Goal: Task Accomplishment & Management: Complete application form

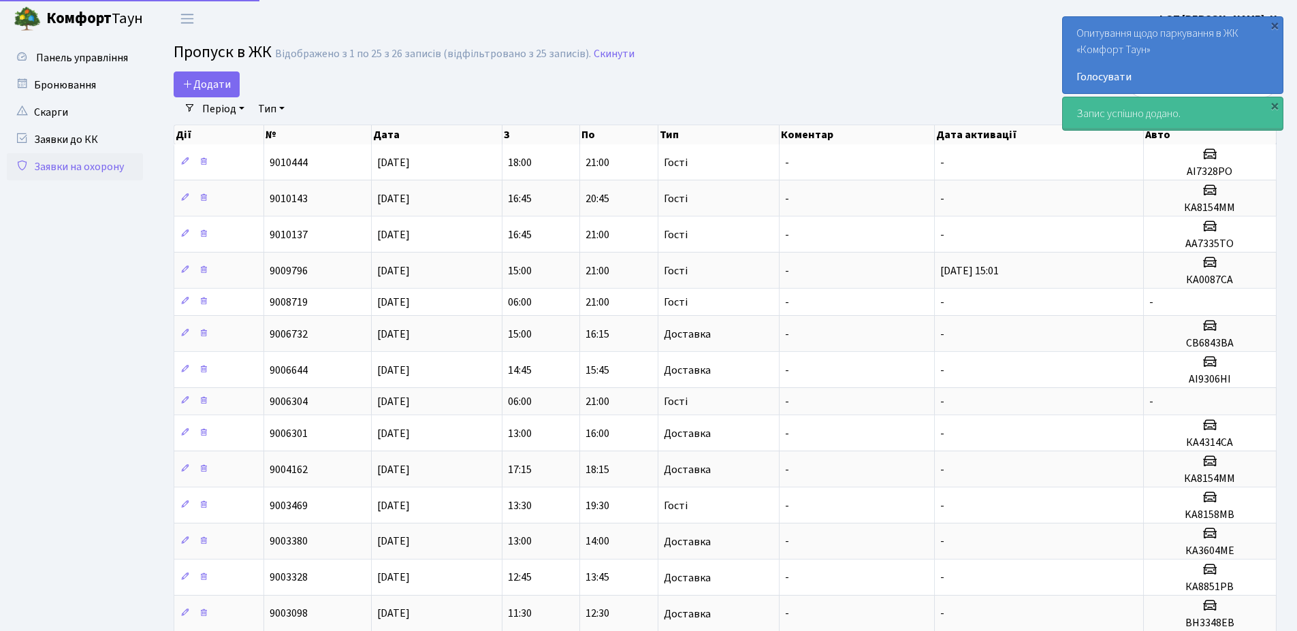
select select "25"
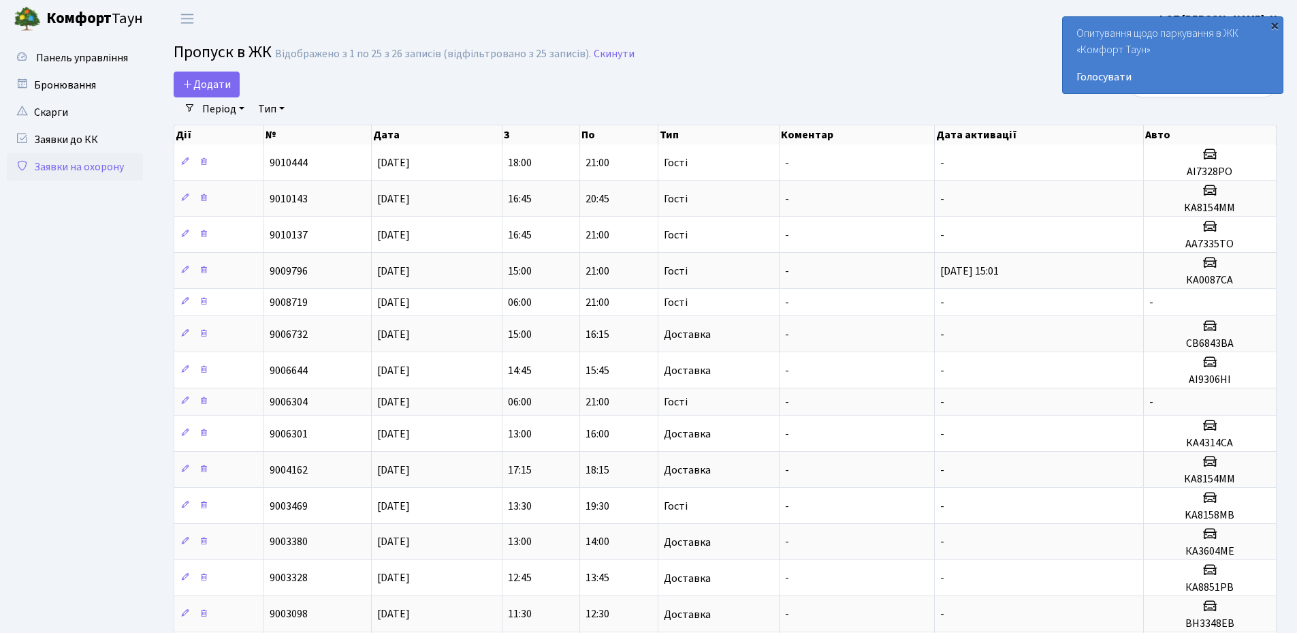
click at [1277, 30] on div "×" at bounding box center [1275, 25] width 14 height 14
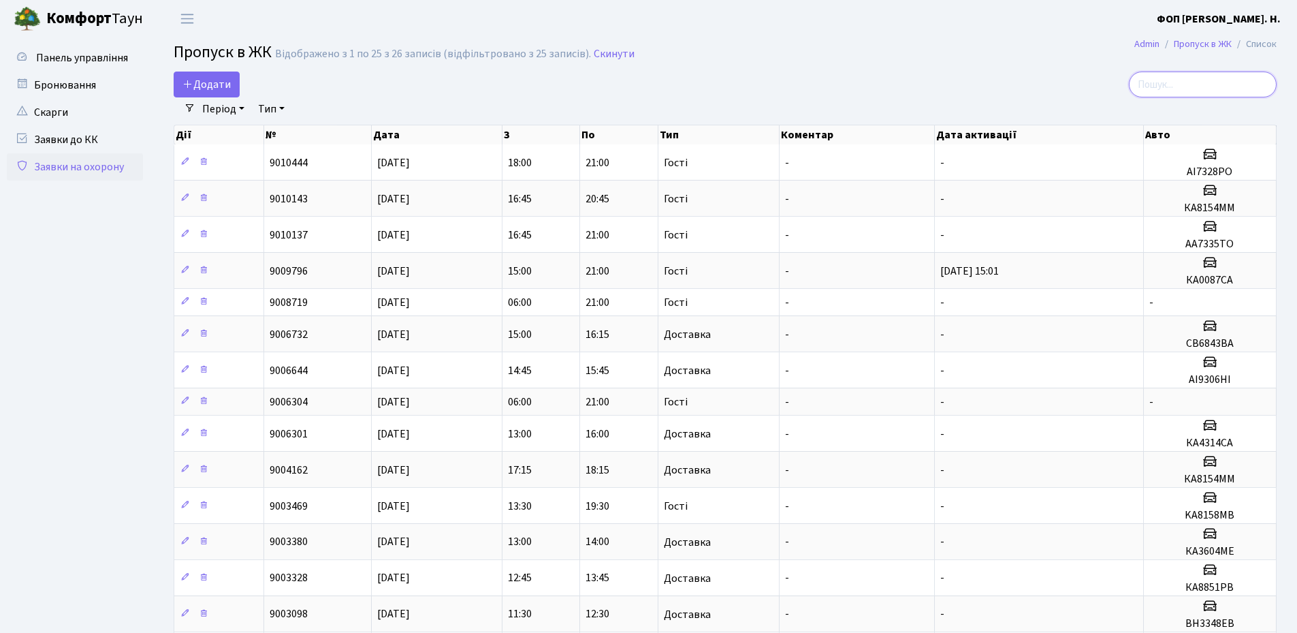
click at [1196, 76] on input "search" at bounding box center [1203, 84] width 148 height 26
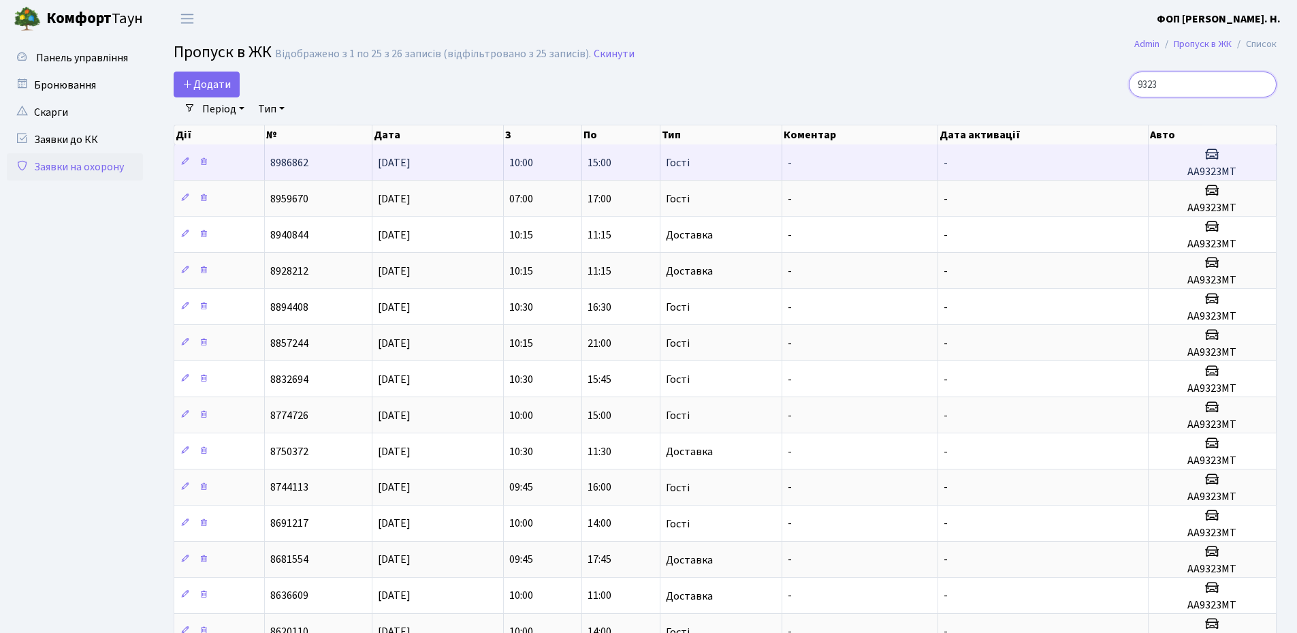
type input "9323"
drag, startPoint x: 1237, startPoint y: 173, endPoint x: 1182, endPoint y: 178, distance: 55.4
click at [1182, 178] on h5 "АА9323МТ" at bounding box center [1212, 171] width 116 height 13
copy h5 "АА9323МТ"
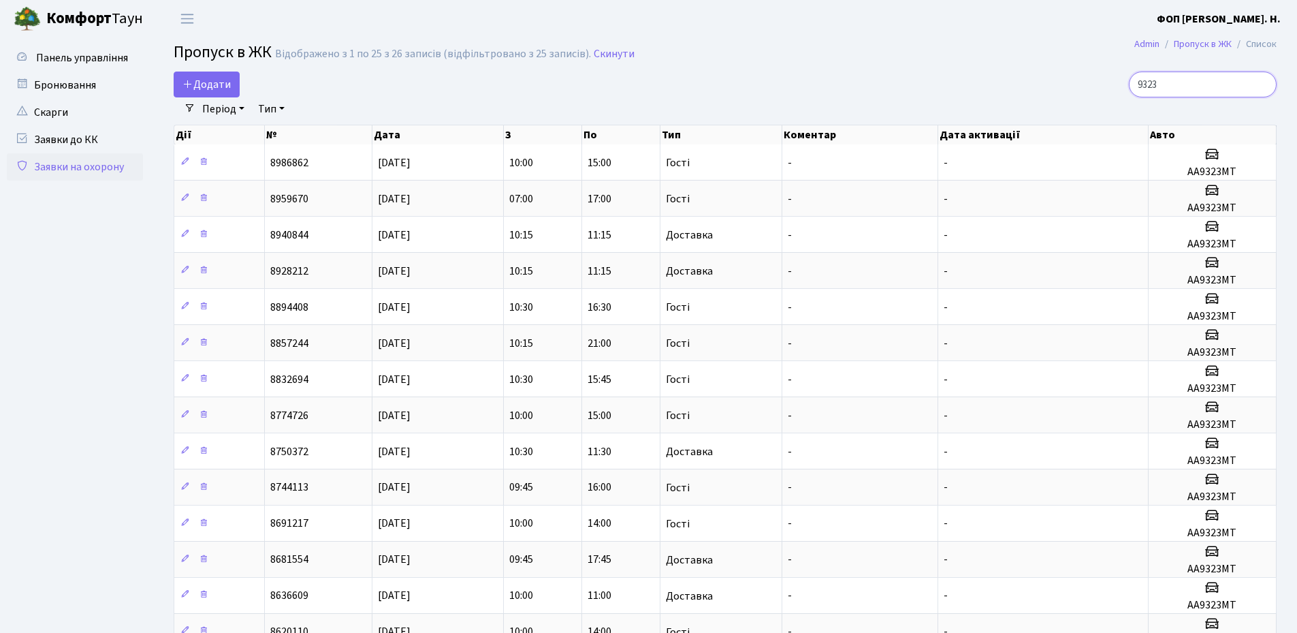
click at [1227, 91] on input "9323" at bounding box center [1203, 84] width 148 height 26
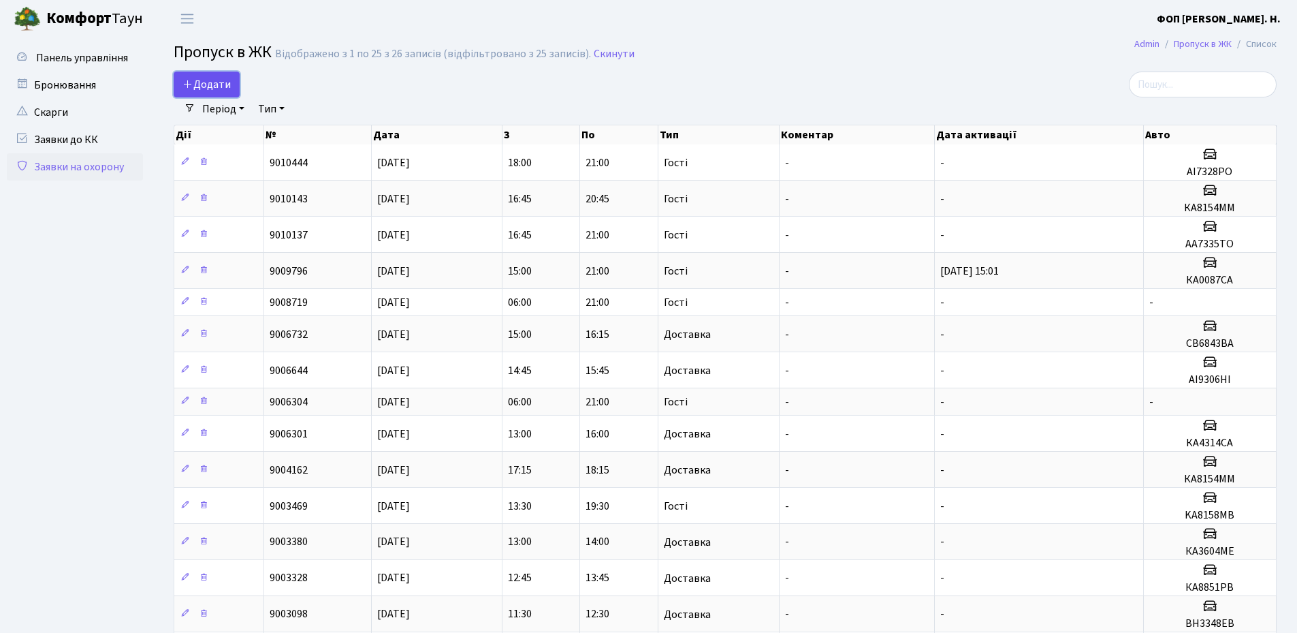
click at [218, 77] on span "Додати" at bounding box center [206, 84] width 48 height 15
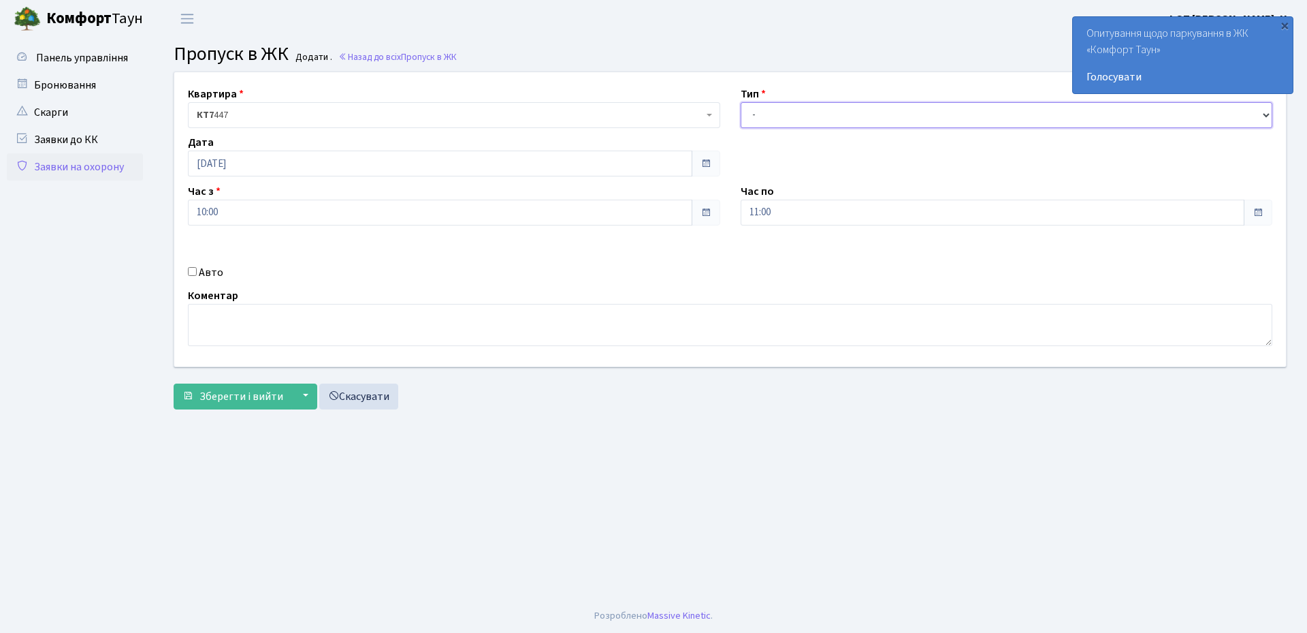
drag, startPoint x: 919, startPoint y: 116, endPoint x: 902, endPoint y: 127, distance: 19.6
click at [919, 116] on select "- Доставка Таксі Гості Сервіс" at bounding box center [1007, 115] width 532 height 26
select select "3"
click at [741, 102] on select "- Доставка Таксі Гості Сервіс" at bounding box center [1007, 115] width 532 height 26
click at [901, 220] on input "11:00" at bounding box center [993, 213] width 505 height 26
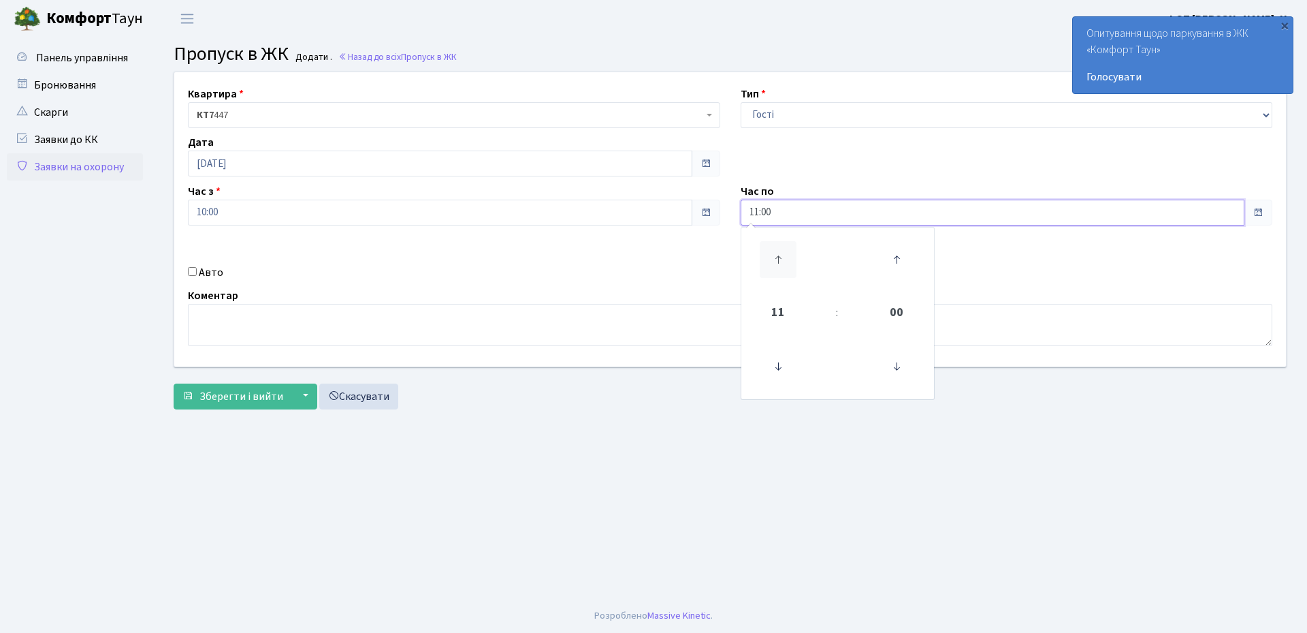
click at [783, 257] on icon at bounding box center [778, 259] width 37 height 37
type input "14:00"
click at [221, 271] on label "Авто" at bounding box center [211, 272] width 25 height 16
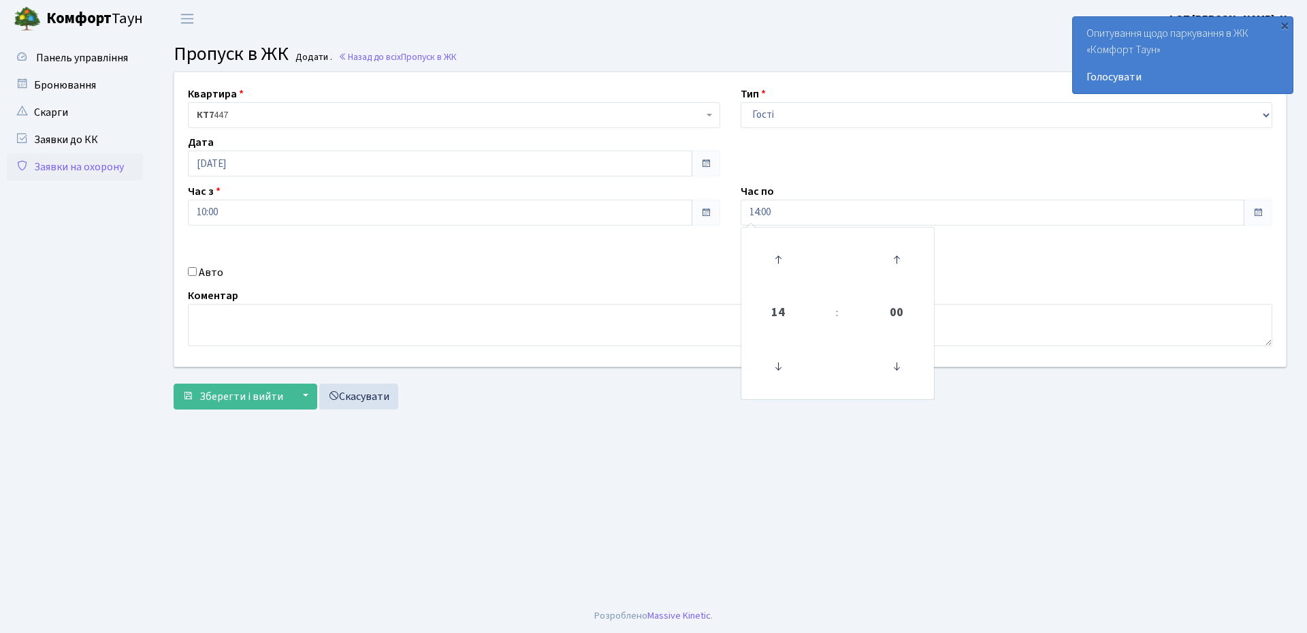
click at [197, 271] on input "Авто" at bounding box center [192, 271] width 9 height 9
checkbox input "true"
paste input "АА9323МТ"
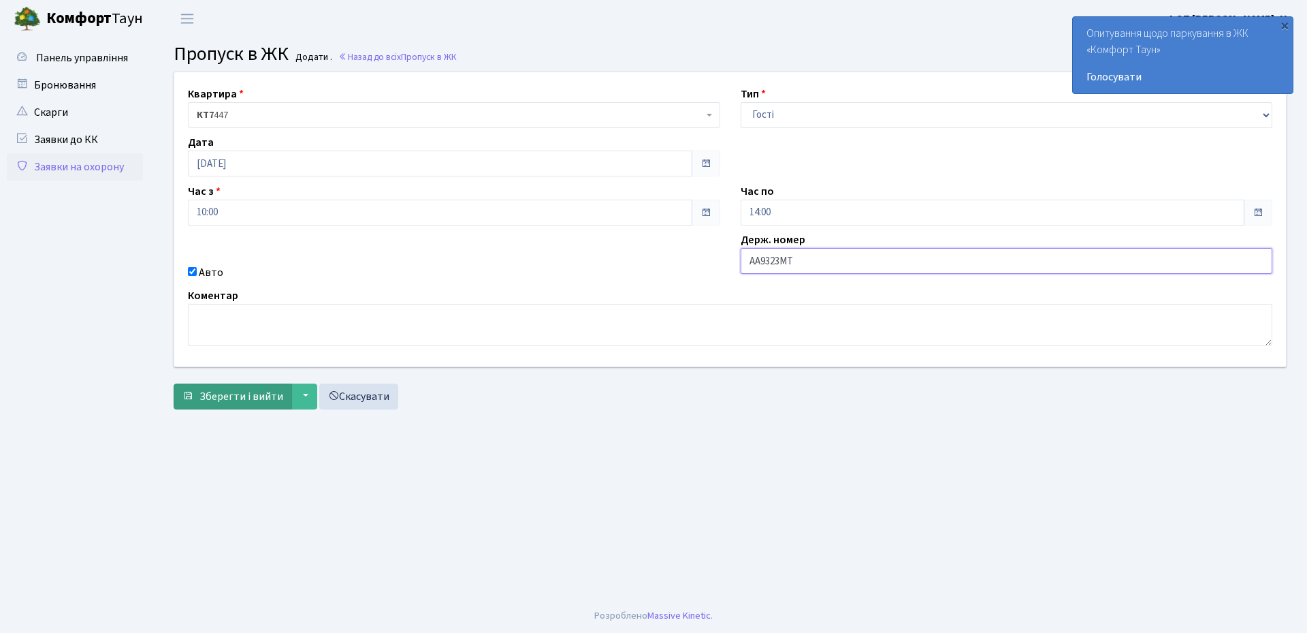
type input "АА9323МТ"
click at [217, 392] on span "Зберегти і вийти" at bounding box center [242, 396] width 84 height 15
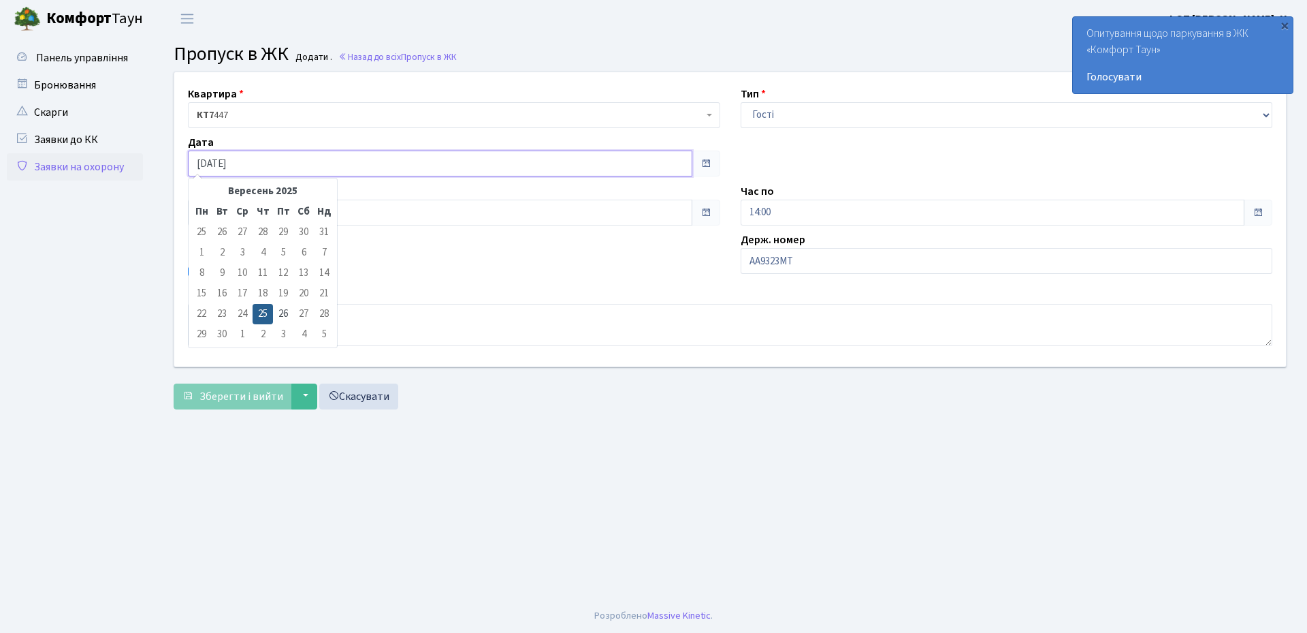
click at [298, 159] on input "[DATE]" at bounding box center [440, 163] width 505 height 26
click at [283, 316] on td "26" at bounding box center [283, 314] width 20 height 20
click at [603, 165] on input "[DATE]" at bounding box center [440, 163] width 505 height 26
click at [268, 309] on td "25" at bounding box center [263, 314] width 20 height 20
type input "[DATE]"
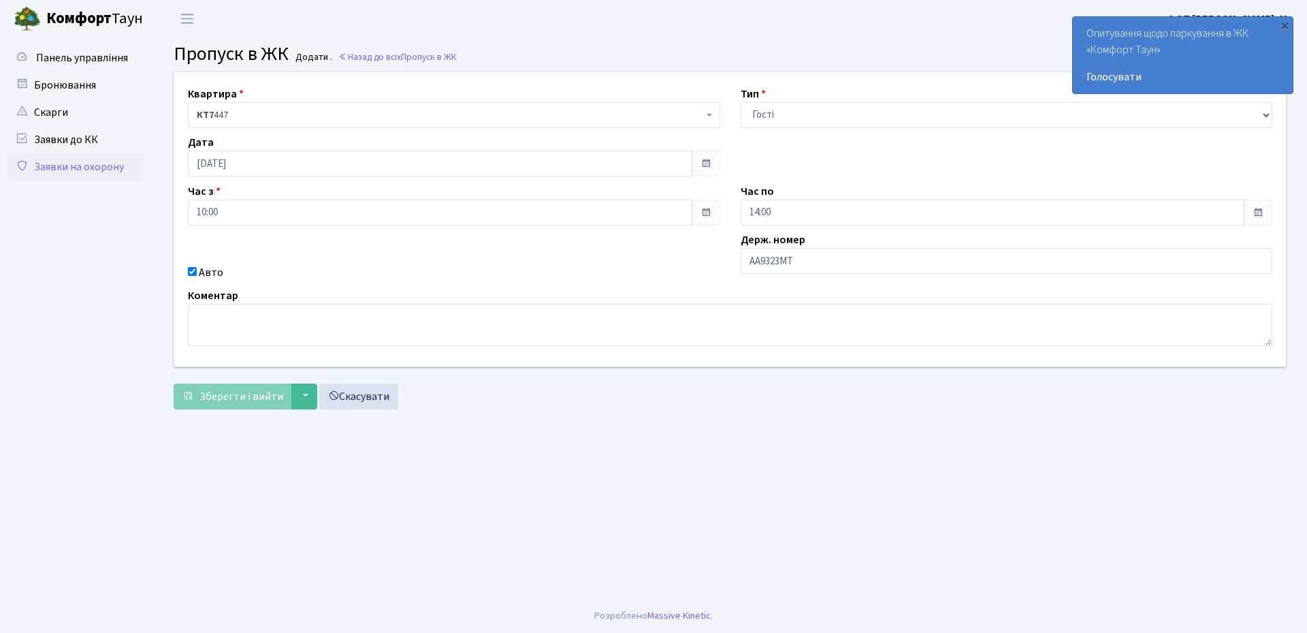
click at [1160, 525] on main "Admin Пропуск в ЖК Додати Пропуск в ЖК Додати . Назад до всіх Пропуск в ЖК Квар…" at bounding box center [730, 317] width 1154 height 561
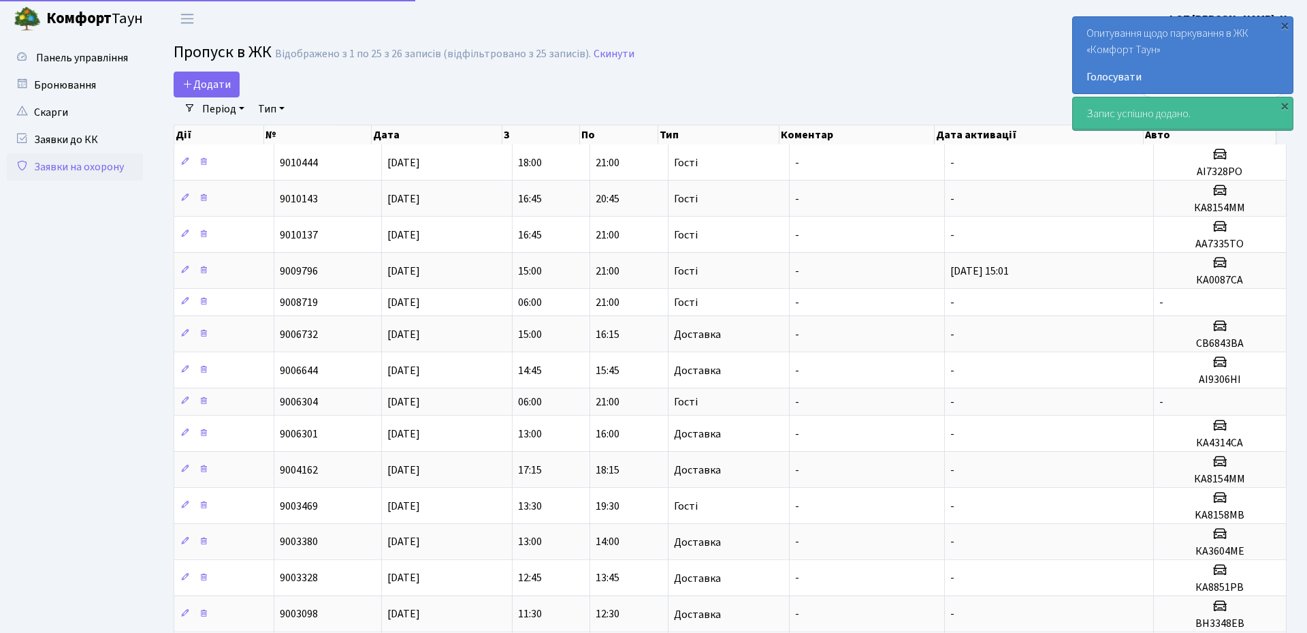
select select "25"
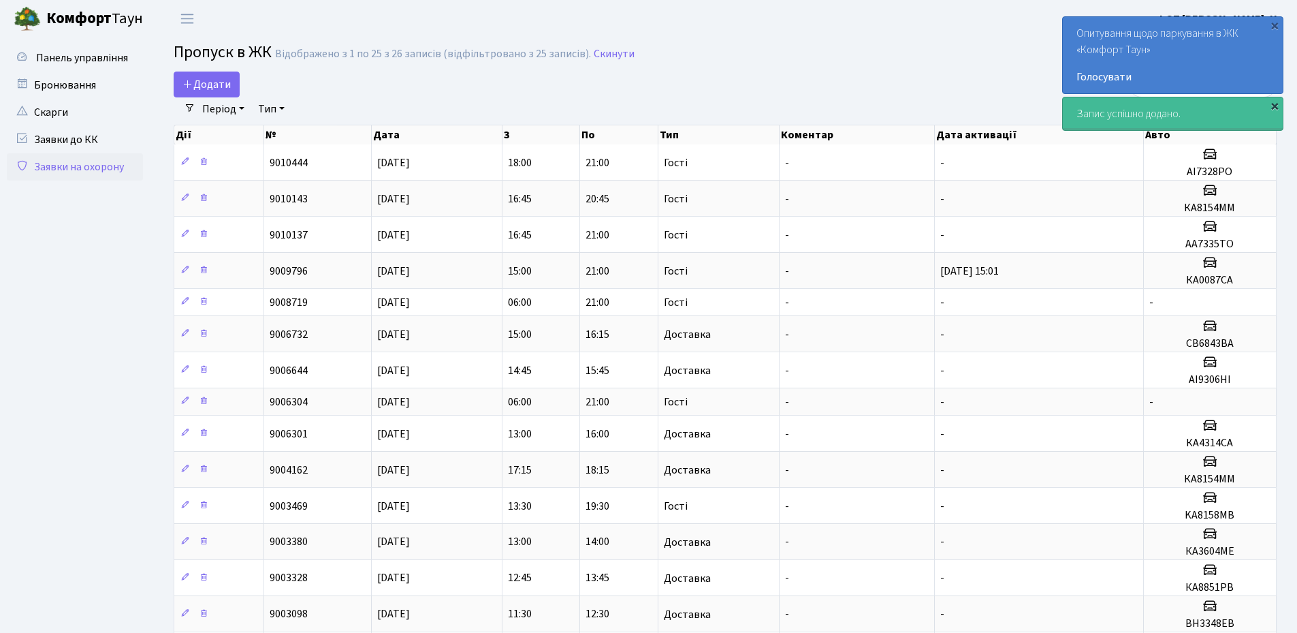
click at [1273, 106] on div "×" at bounding box center [1275, 106] width 14 height 14
click at [1273, 30] on div "×" at bounding box center [1275, 25] width 14 height 14
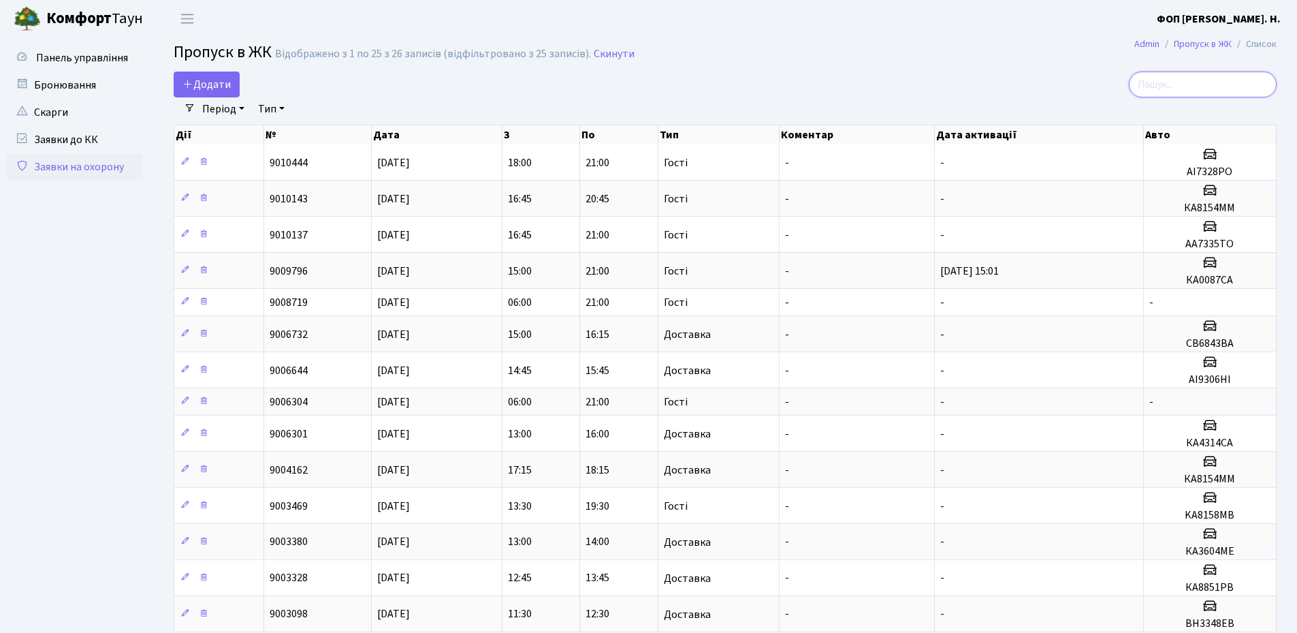
click at [1192, 88] on input "search" at bounding box center [1203, 84] width 148 height 26
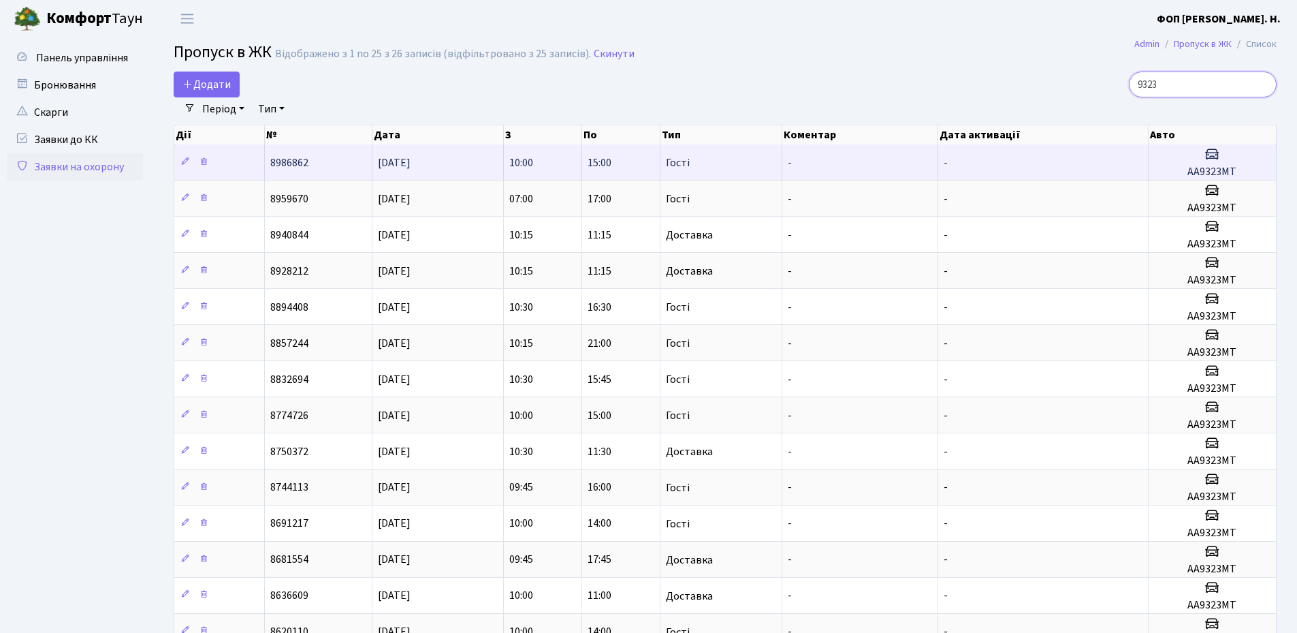
type input "9323"
drag, startPoint x: 1239, startPoint y: 174, endPoint x: 1190, endPoint y: 175, distance: 49.0
click at [1190, 175] on h5 "АА9323МТ" at bounding box center [1212, 171] width 116 height 13
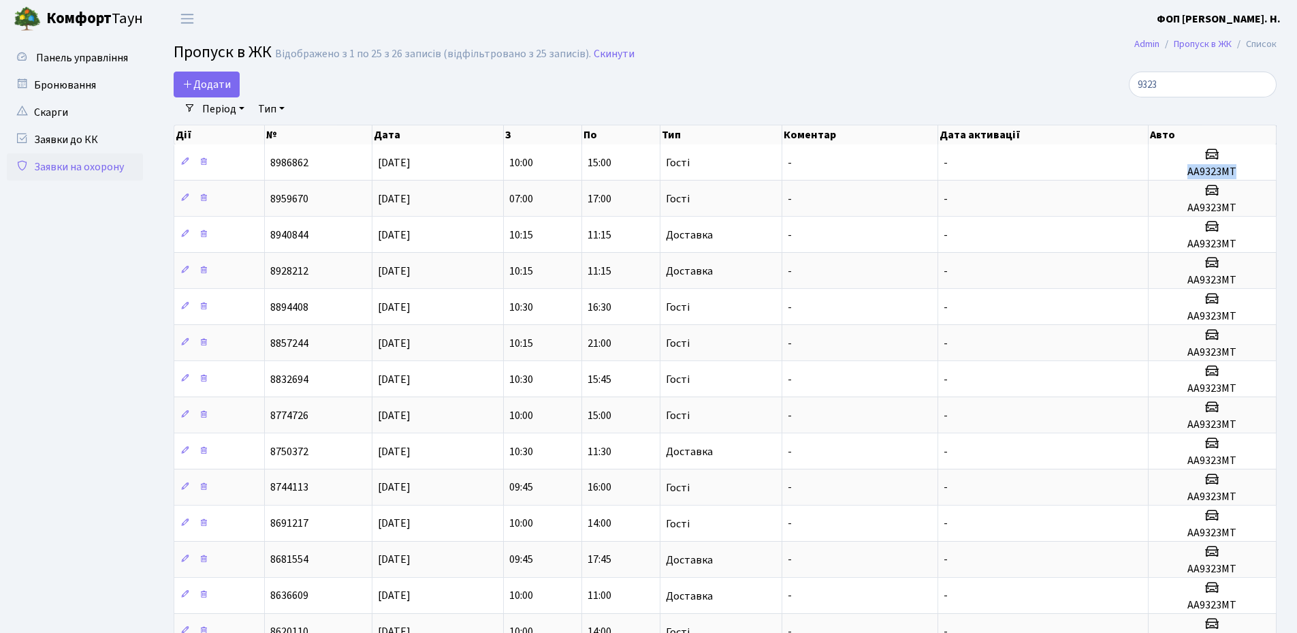
copy h5 "АА9323МТ"
click at [1217, 84] on input "9323" at bounding box center [1203, 84] width 148 height 26
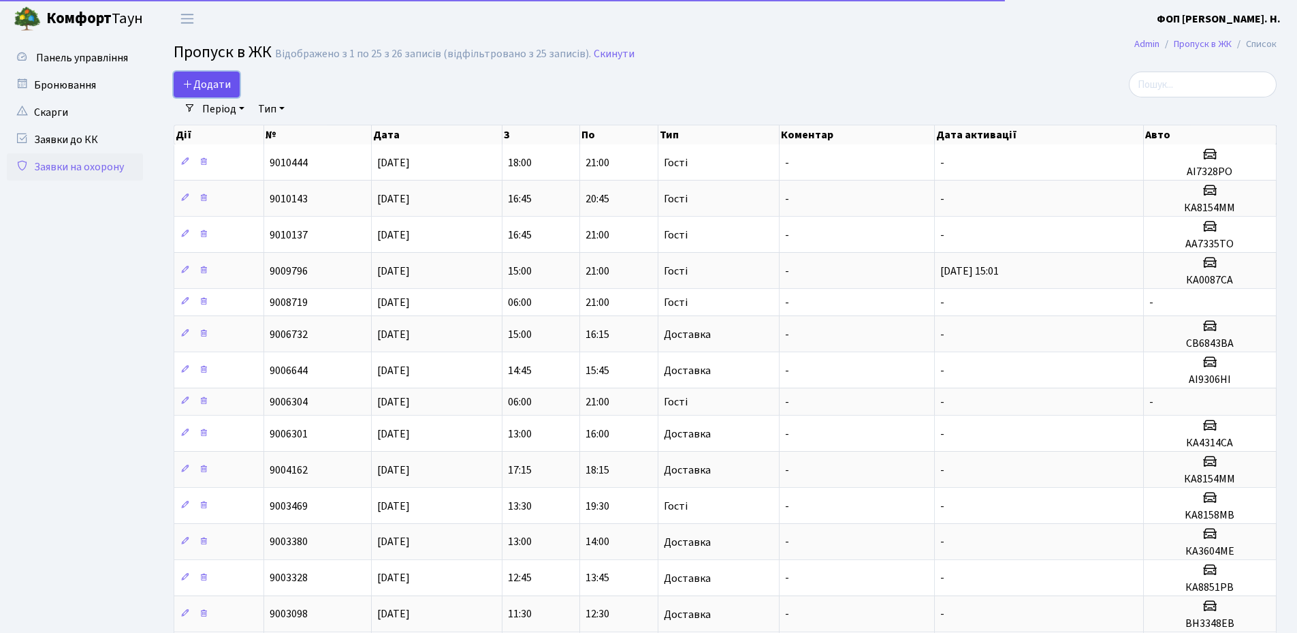
click at [200, 87] on span "Додати" at bounding box center [206, 84] width 48 height 15
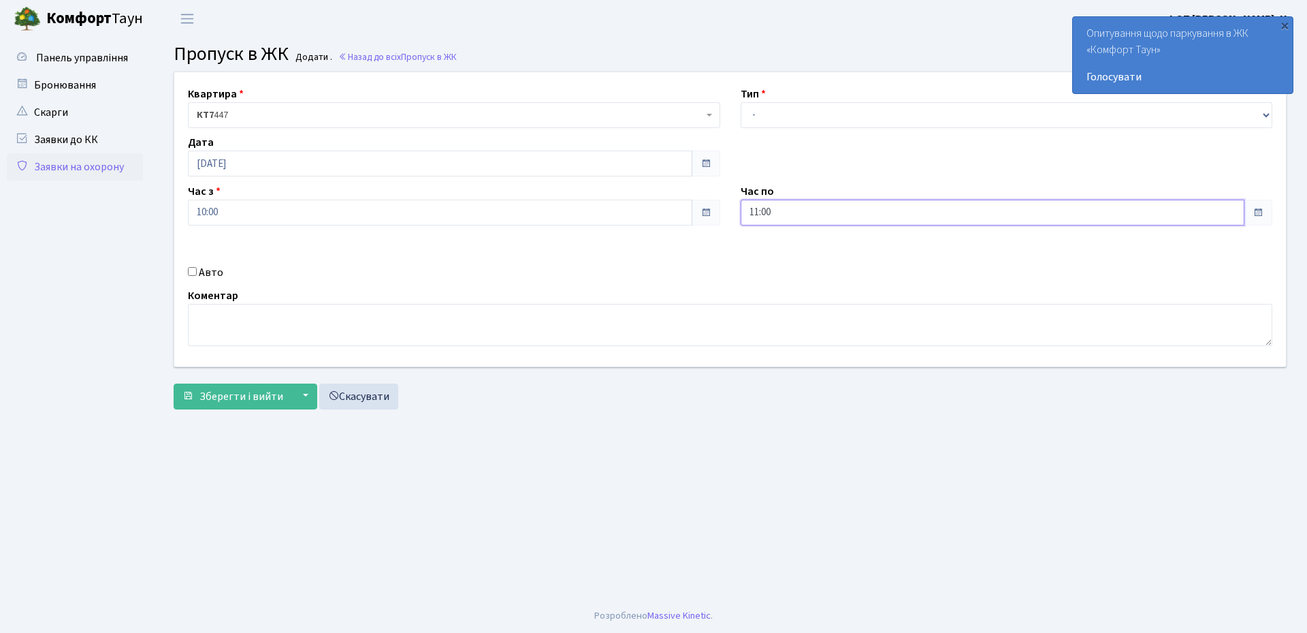
click at [778, 214] on input "11:00" at bounding box center [993, 213] width 505 height 26
click at [778, 262] on icon at bounding box center [778, 259] width 37 height 37
type input "14:00"
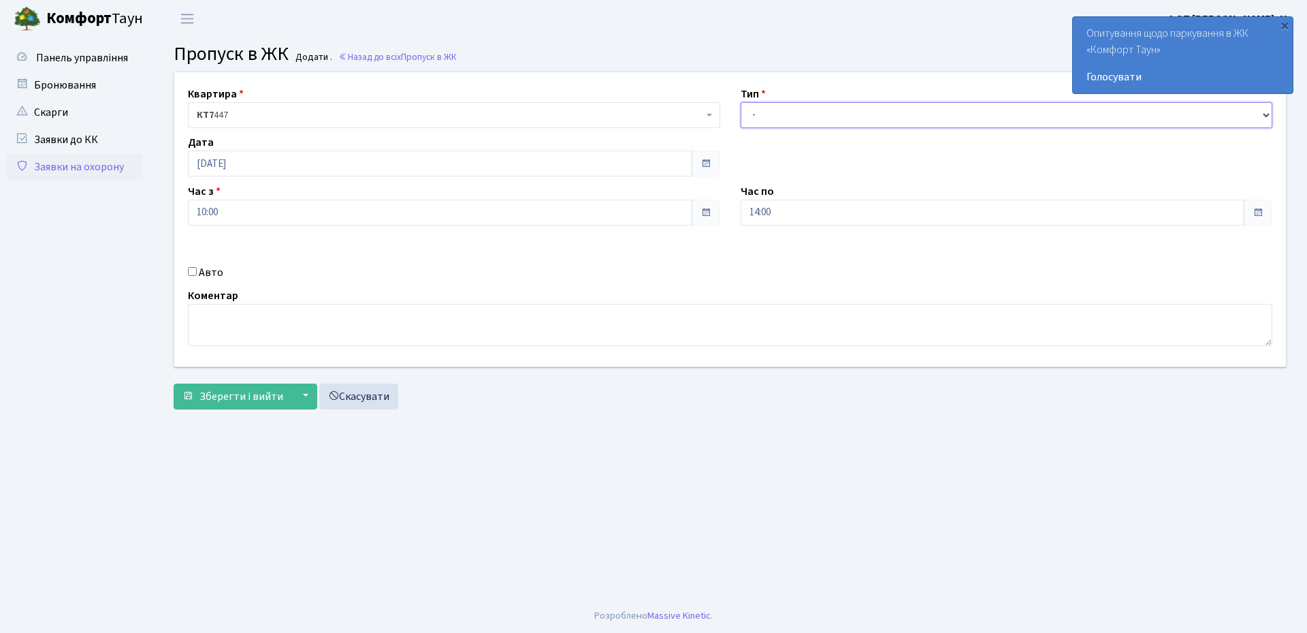
drag, startPoint x: 767, startPoint y: 112, endPoint x: 767, endPoint y: 123, distance: 10.9
click at [767, 112] on select "- Доставка Таксі Гості Сервіс" at bounding box center [1007, 115] width 532 height 26
select select "3"
click at [741, 102] on select "- Доставка Таксі Гості Сервіс" at bounding box center [1007, 115] width 532 height 26
click at [207, 270] on label "Авто" at bounding box center [211, 272] width 25 height 16
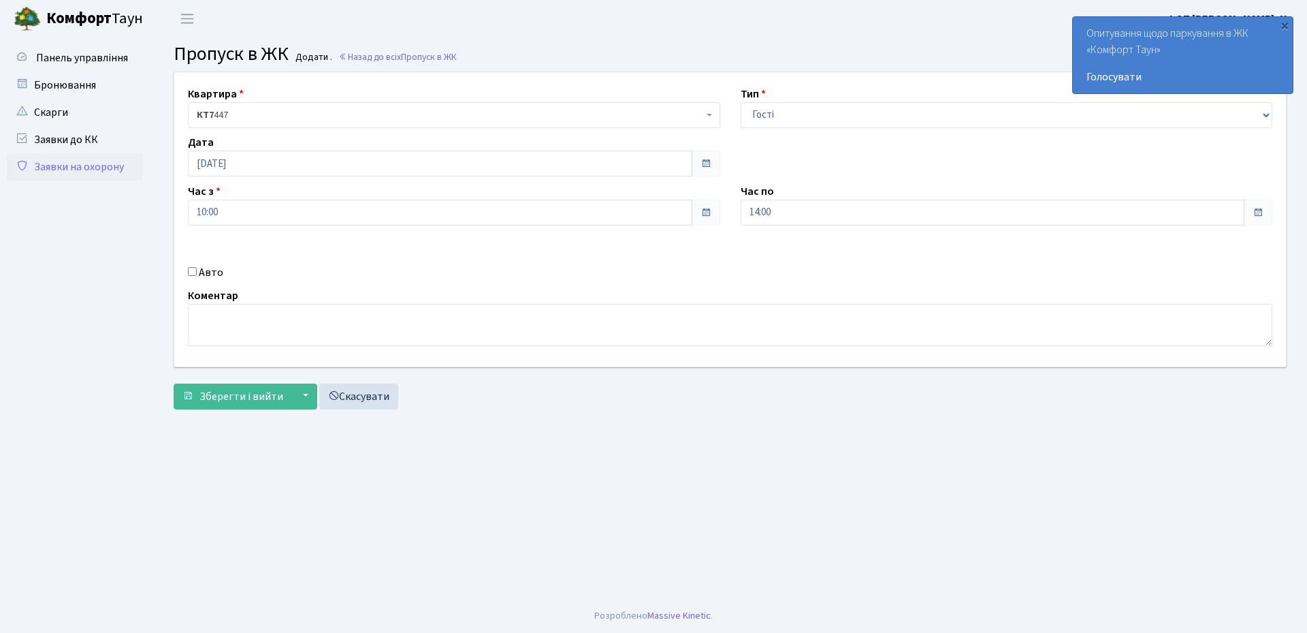
click at [197, 270] on input "Авто" at bounding box center [192, 271] width 9 height 9
checkbox input "true"
paste input "АА9323МТ"
type input "АА9323МТ"
click at [223, 398] on span "Зберегти і вийти" at bounding box center [242, 396] width 84 height 15
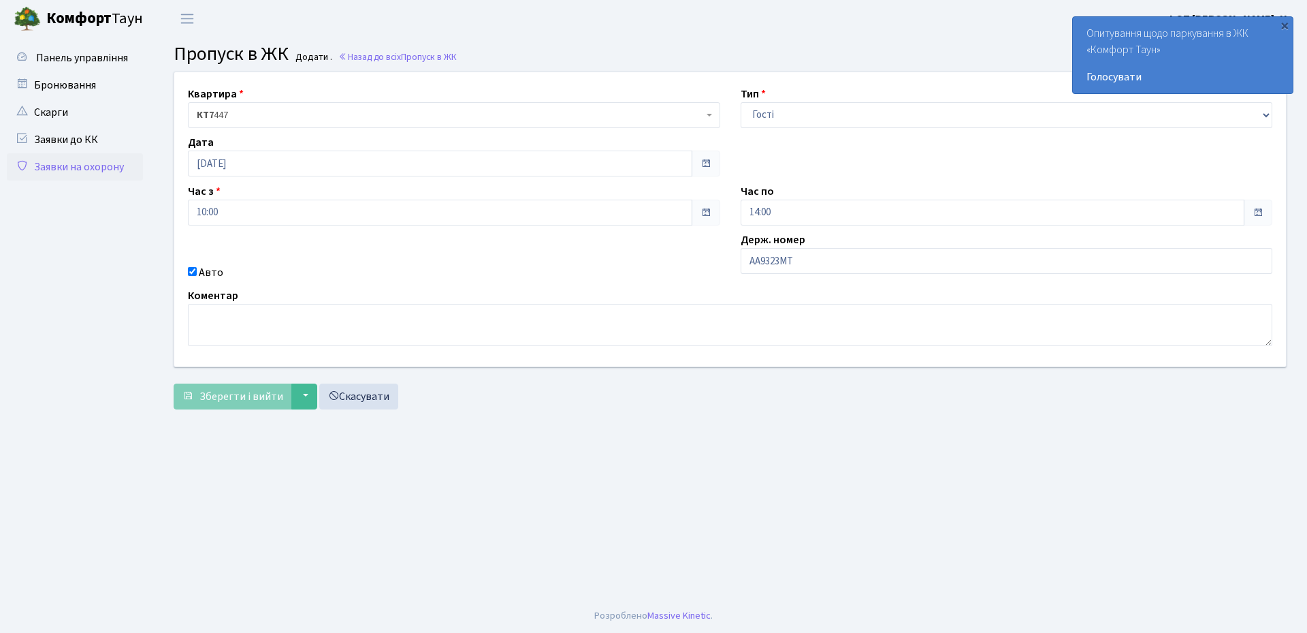
click at [1139, 451] on main "Admin Пропуск в ЖК Додати Пропуск в ЖК Додати . Назад до всіх Пропуск в ЖК Квар…" at bounding box center [730, 317] width 1154 height 561
click at [348, 163] on input "[DATE]" at bounding box center [440, 163] width 505 height 26
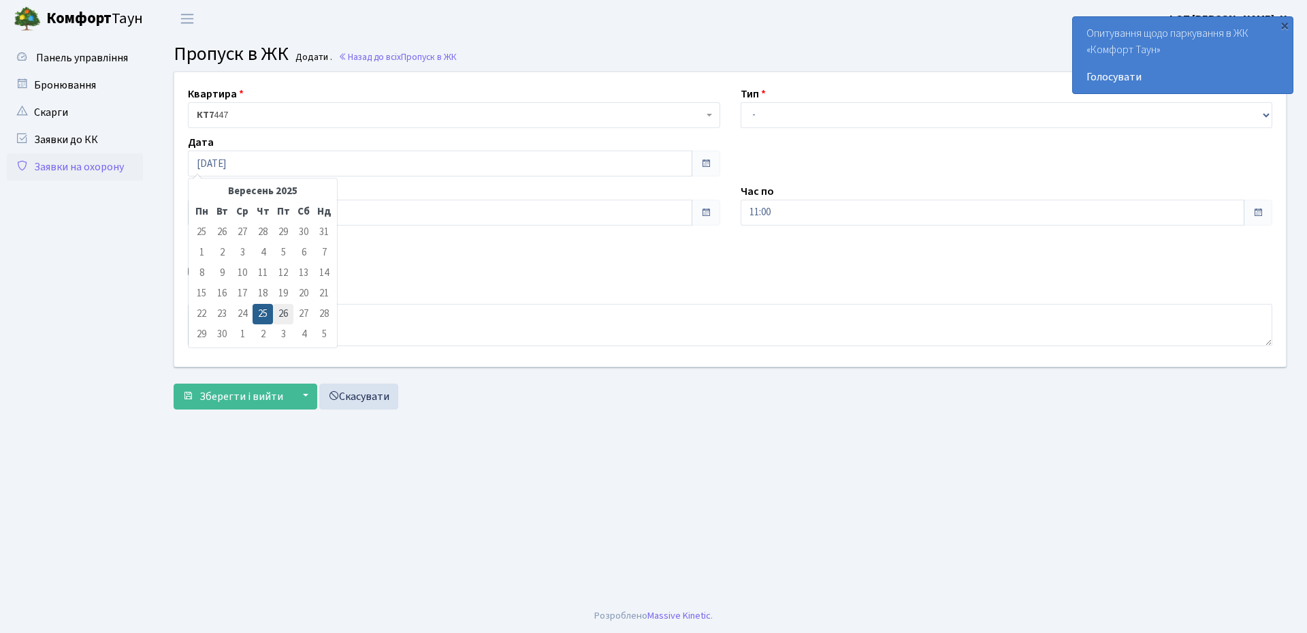
drag, startPoint x: 277, startPoint y: 318, endPoint x: 365, endPoint y: 276, distance: 97.2
click at [279, 318] on td "26" at bounding box center [283, 314] width 20 height 20
type input "[DATE]"
click at [768, 103] on select "- Доставка Таксі Гості Сервіс" at bounding box center [1007, 115] width 532 height 26
select select "3"
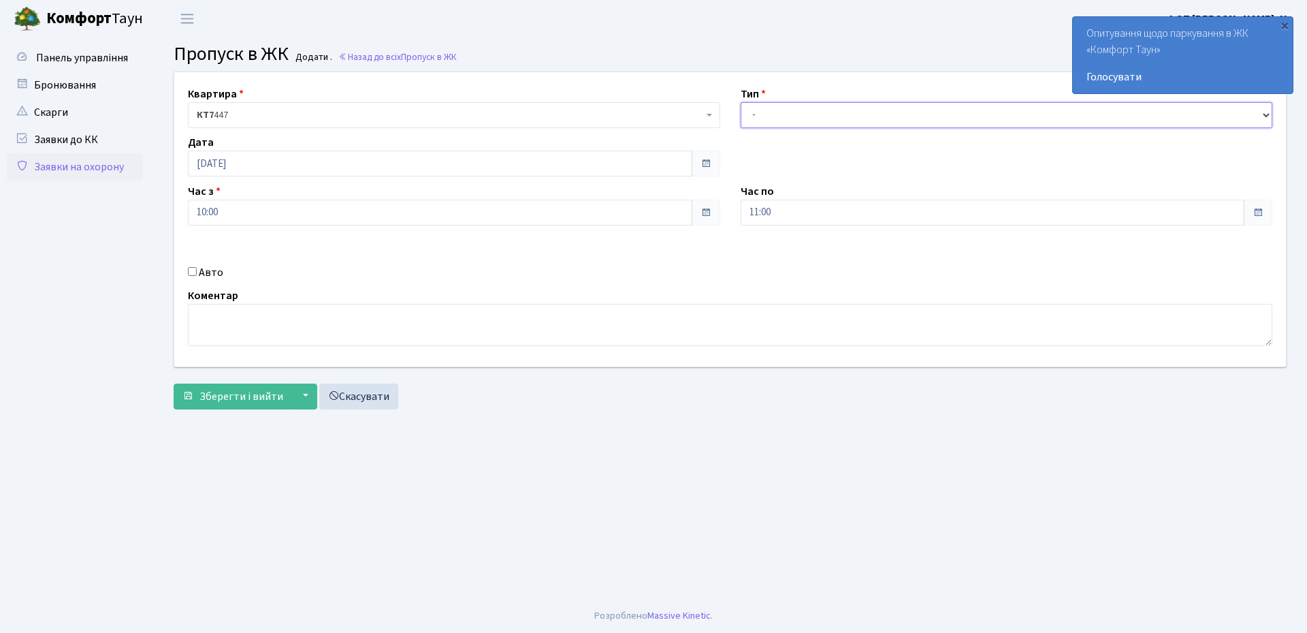
click at [741, 102] on select "- Доставка Таксі Гості Сервіс" at bounding box center [1007, 115] width 532 height 26
click at [781, 217] on input "11:00" at bounding box center [993, 213] width 505 height 26
click at [778, 257] on icon at bounding box center [778, 259] width 37 height 37
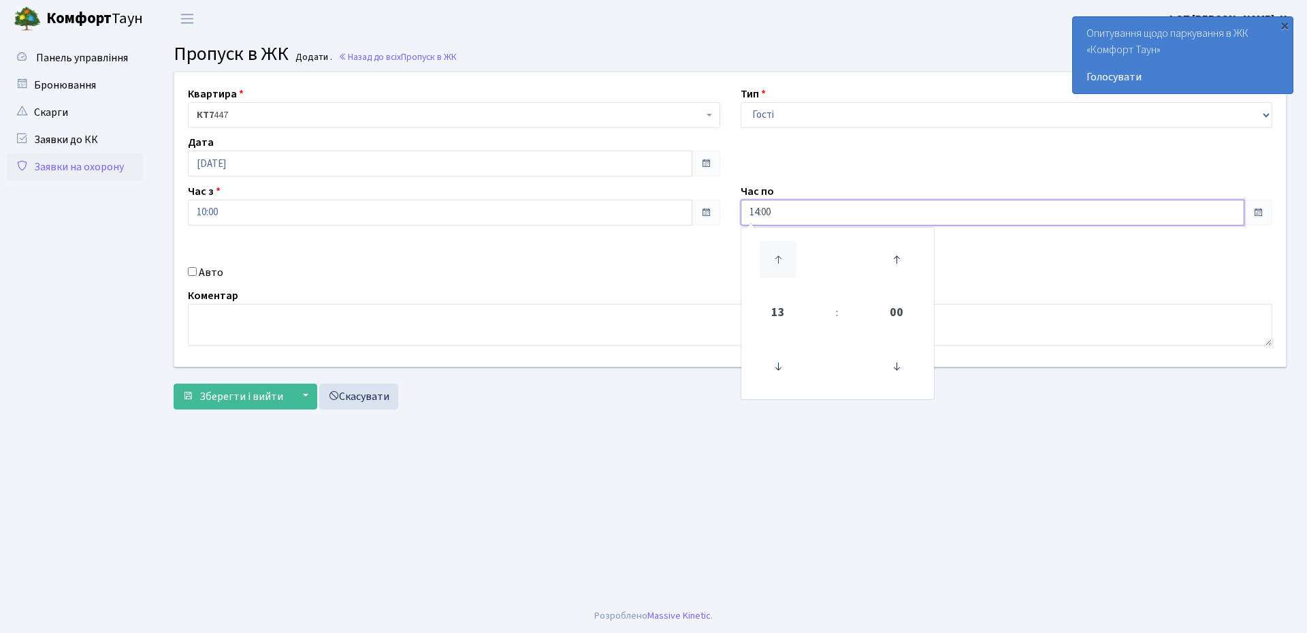
click at [778, 257] on icon at bounding box center [778, 259] width 37 height 37
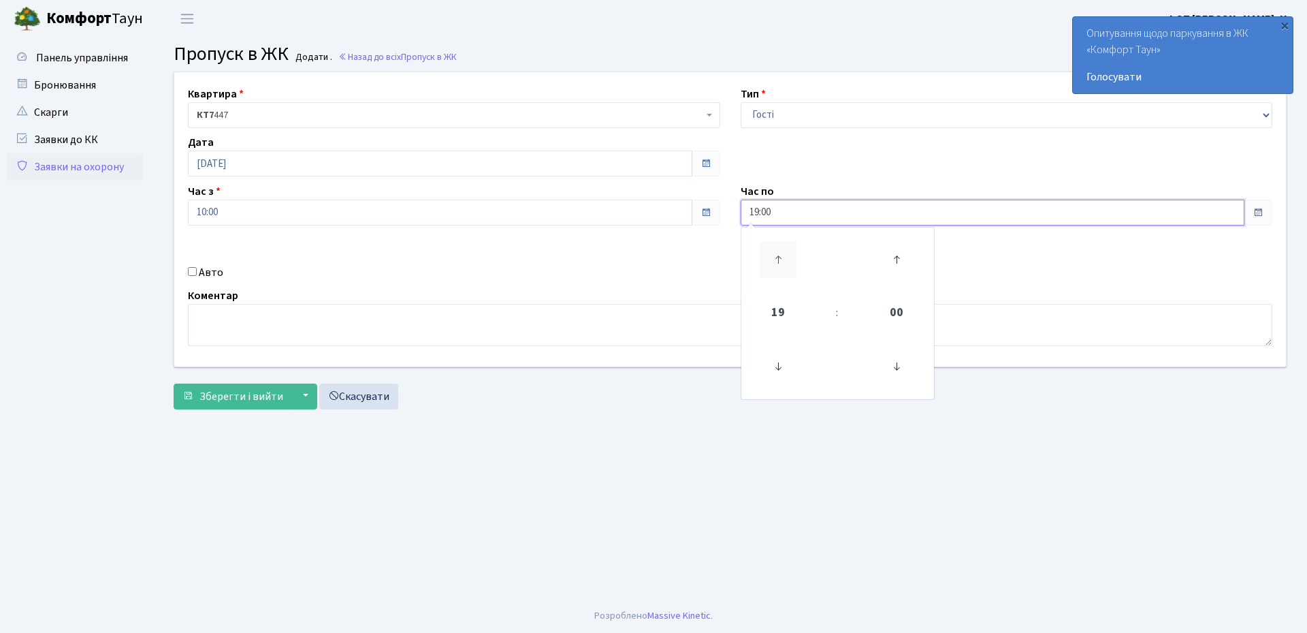
click at [779, 257] on icon at bounding box center [778, 259] width 37 height 37
type input "21:00"
drag, startPoint x: 252, startPoint y: 204, endPoint x: 251, endPoint y: 225, distance: 20.5
click at [252, 204] on input "10:00" at bounding box center [440, 213] width 505 height 26
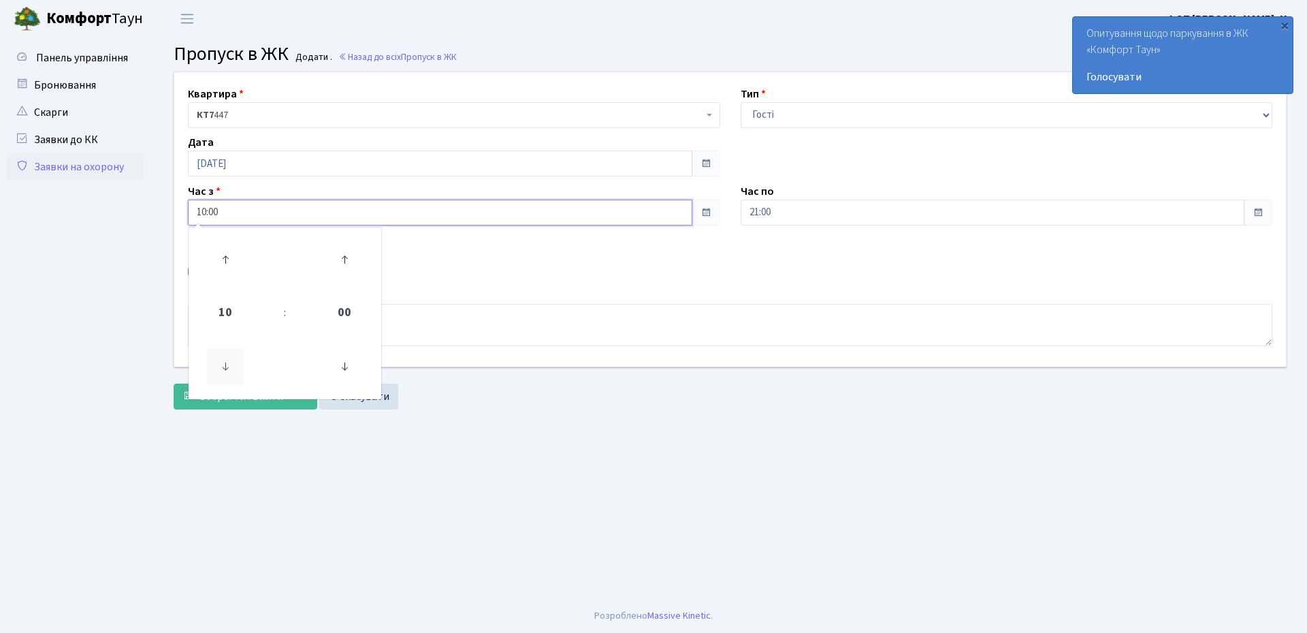
click at [221, 369] on icon at bounding box center [225, 366] width 37 height 37
type input "06:00"
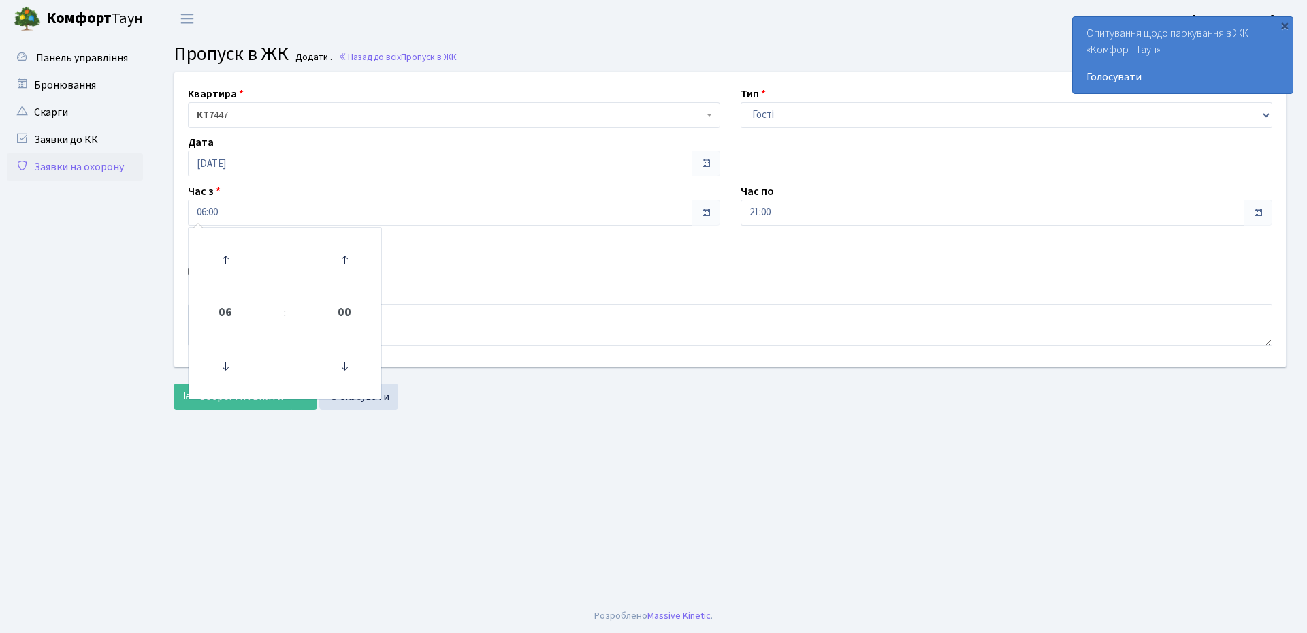
click at [250, 497] on main "Admin Пропуск в ЖК Додати Пропуск в ЖК Додати . Назад до всіх Пропуск в ЖК Квар…" at bounding box center [730, 317] width 1154 height 561
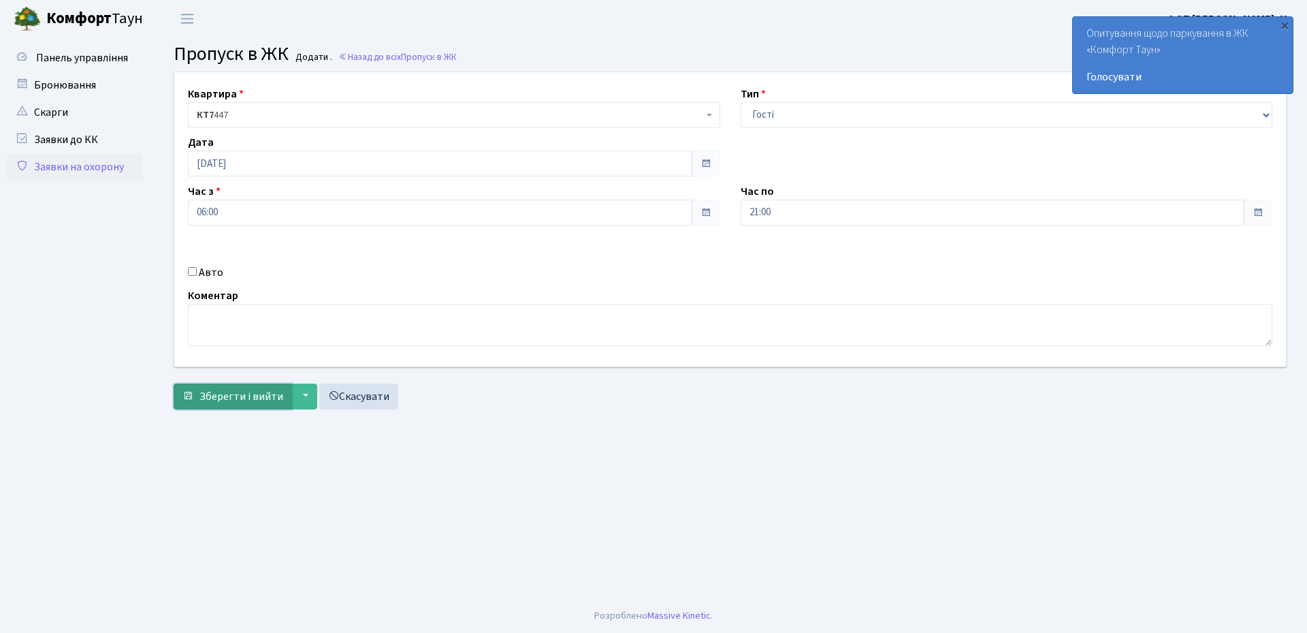
click at [215, 389] on span "Зберегти і вийти" at bounding box center [242, 396] width 84 height 15
click at [345, 164] on input "[DATE]" at bounding box center [440, 163] width 505 height 26
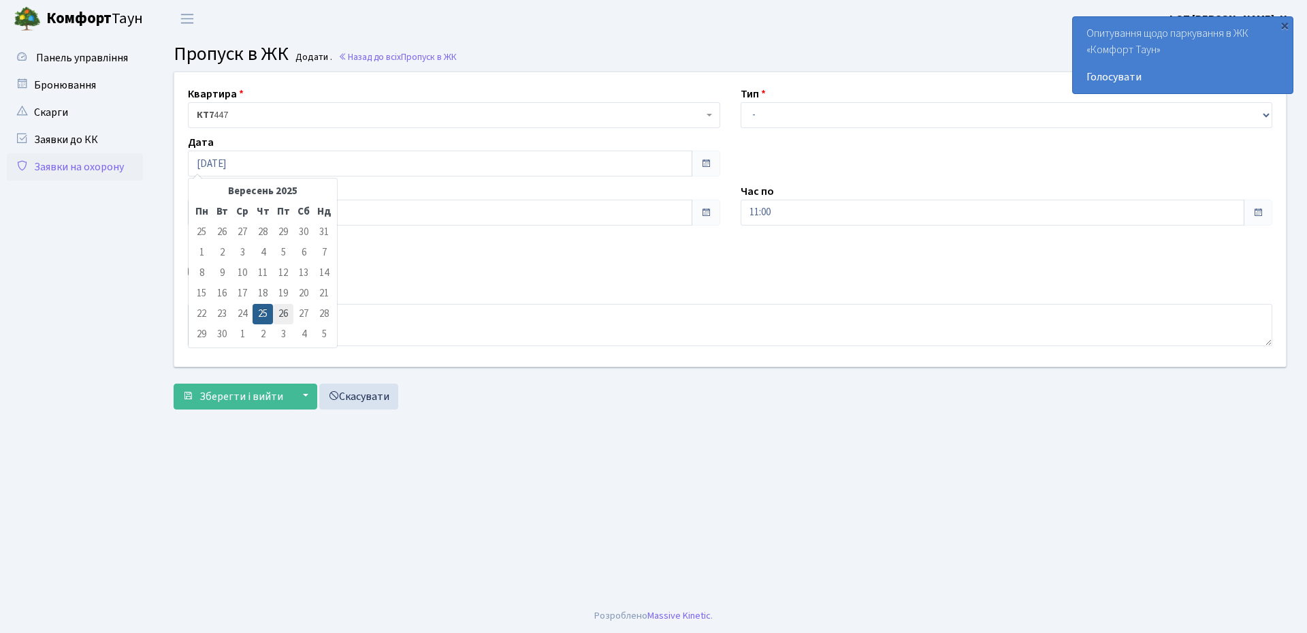
click at [285, 318] on td "26" at bounding box center [283, 314] width 20 height 20
type input "[DATE]"
drag, startPoint x: 772, startPoint y: 116, endPoint x: 773, endPoint y: 123, distance: 6.8
click at [772, 116] on select "- Доставка Таксі Гості Сервіс" at bounding box center [1007, 115] width 532 height 26
select select "3"
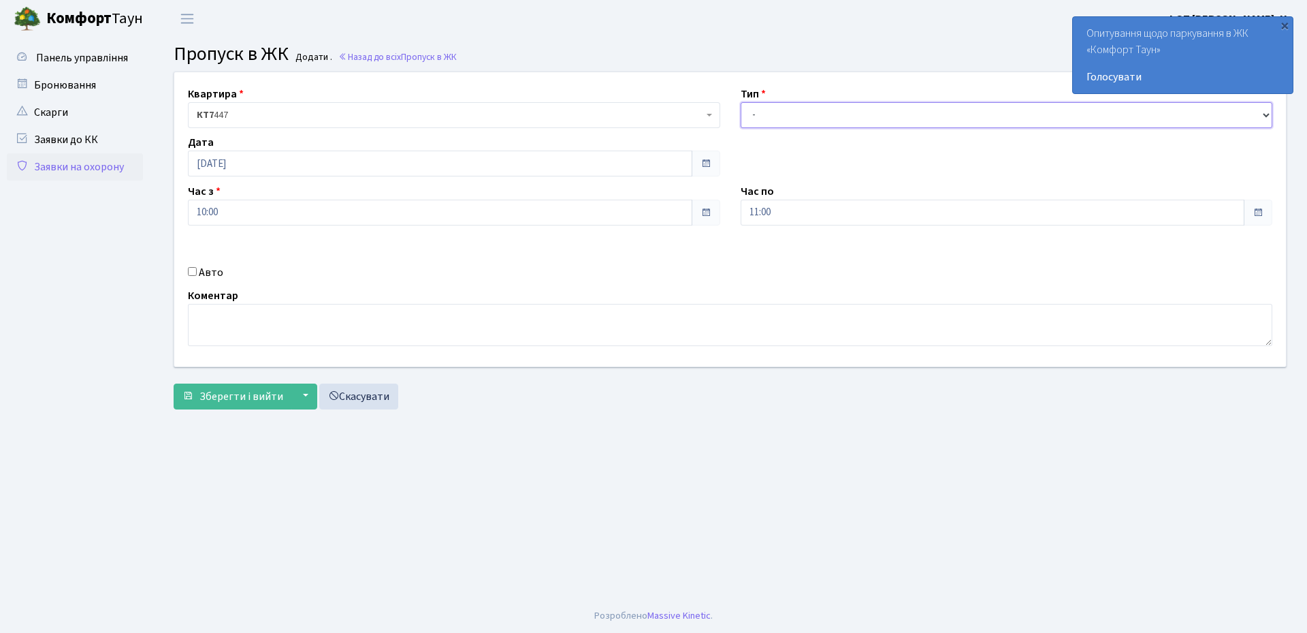
click at [741, 102] on select "- Доставка Таксі Гості Сервіс" at bounding box center [1007, 115] width 532 height 26
click at [789, 217] on input "11:00" at bounding box center [993, 213] width 505 height 26
click at [778, 268] on icon at bounding box center [778, 259] width 37 height 37
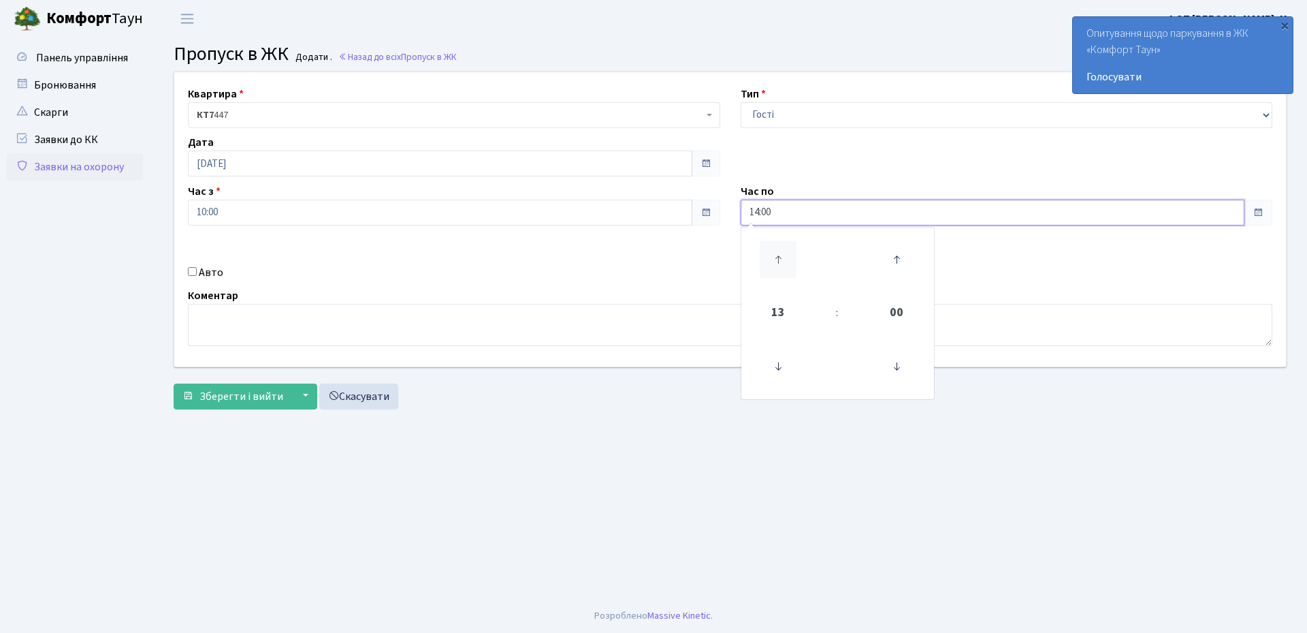
click at [778, 268] on icon at bounding box center [778, 259] width 37 height 37
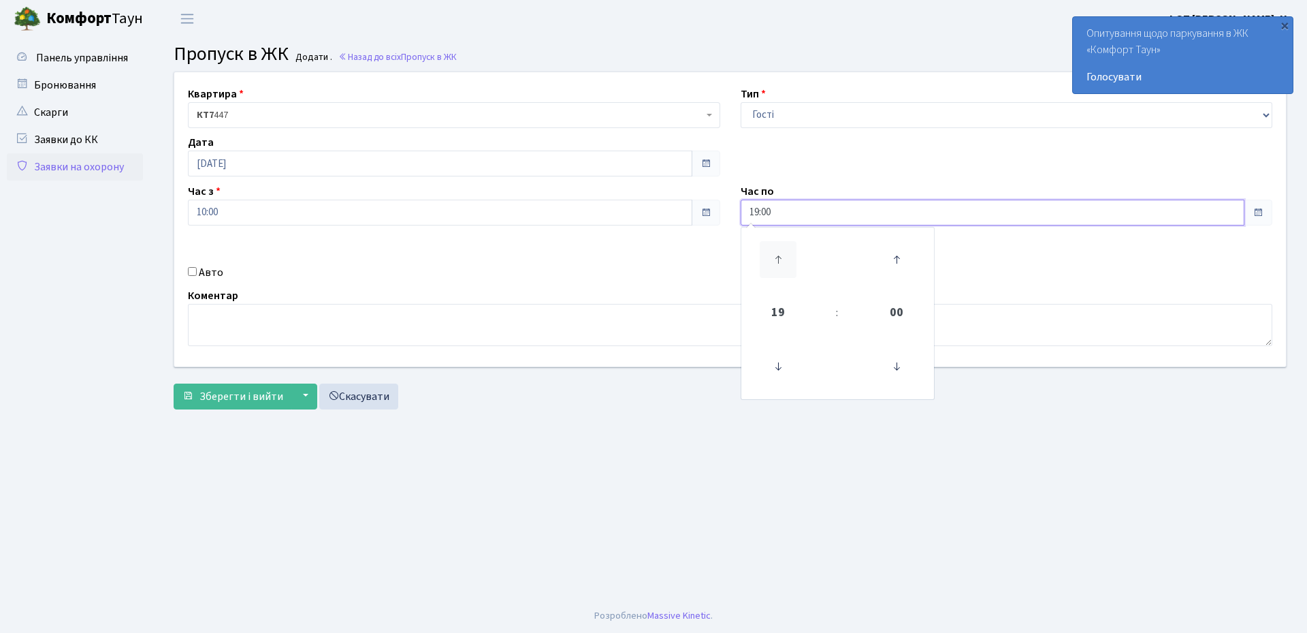
click at [778, 268] on icon at bounding box center [778, 259] width 37 height 37
type input "21:00"
click at [390, 220] on input "10:00" at bounding box center [440, 213] width 505 height 26
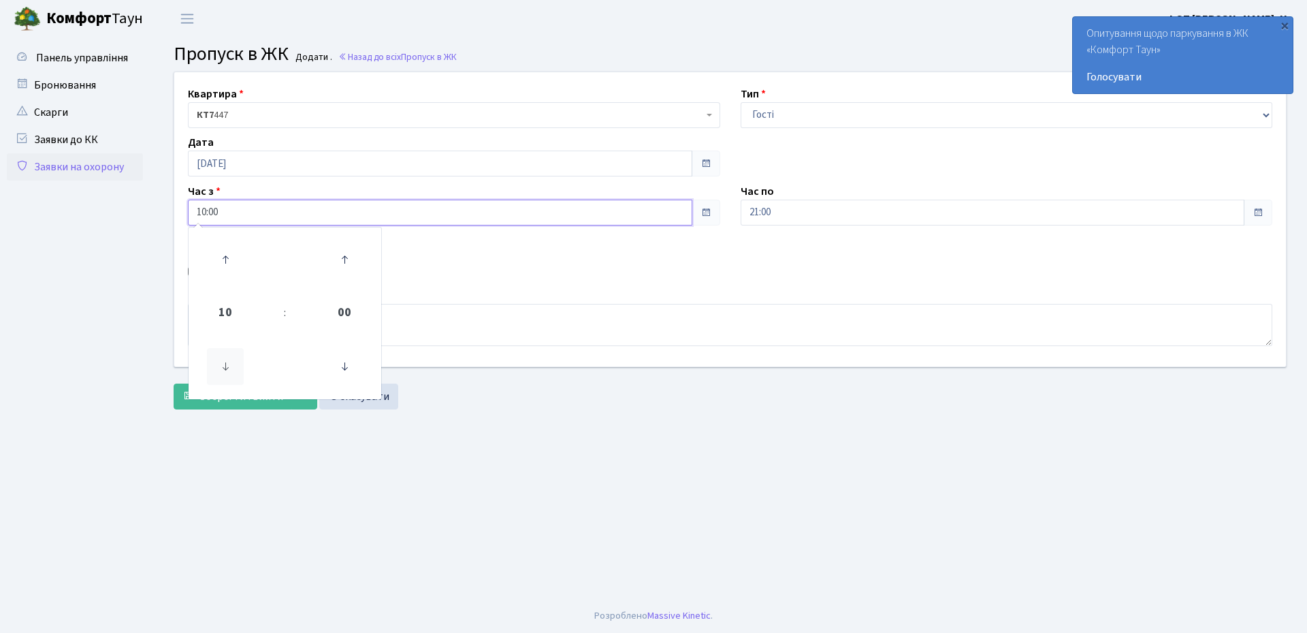
click at [239, 370] on icon at bounding box center [225, 366] width 37 height 37
click at [221, 370] on icon at bounding box center [225, 366] width 37 height 37
type input "06:00"
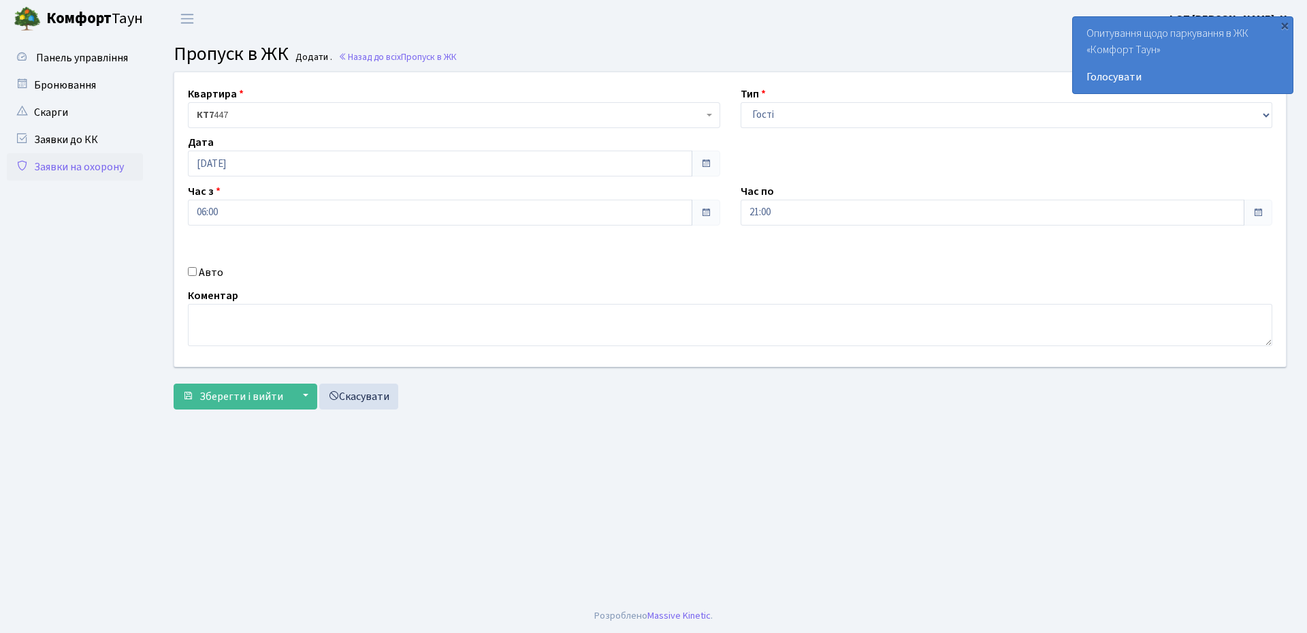
click at [676, 398] on div "Зберегти і вийти ▼ Зберегти та продовжити редагування Зберегти та створити Скас…" at bounding box center [730, 396] width 1113 height 26
click at [240, 397] on span "Зберегти і вийти" at bounding box center [242, 396] width 84 height 15
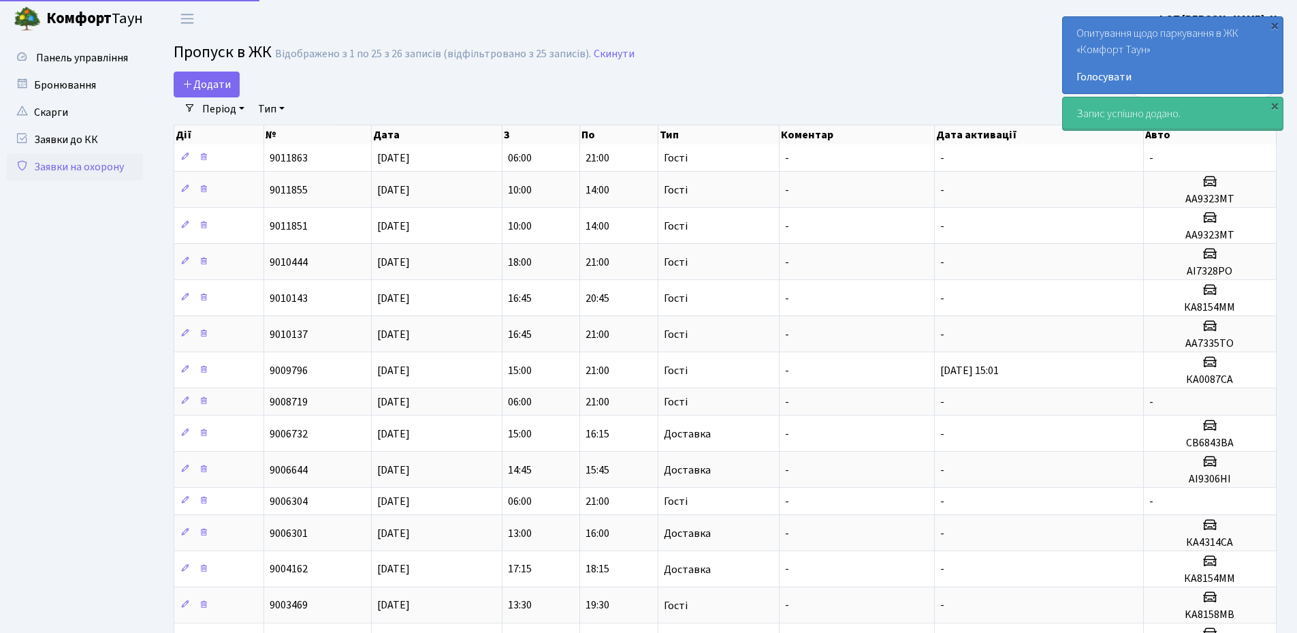
select select "25"
click at [864, 69] on main "Admin Пропуск в ЖК Список Пропуск в [GEOGRAPHIC_DATA] Відображено з 1 по 25 з 2…" at bounding box center [725, 548] width 1144 height 1023
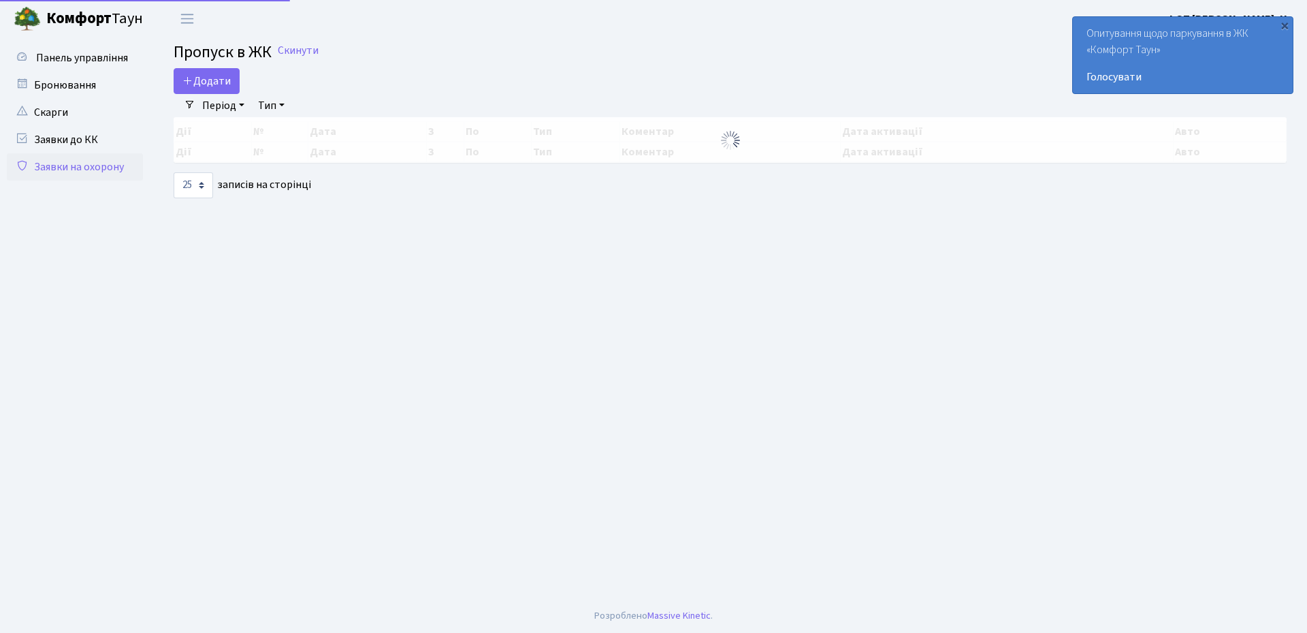
select select "25"
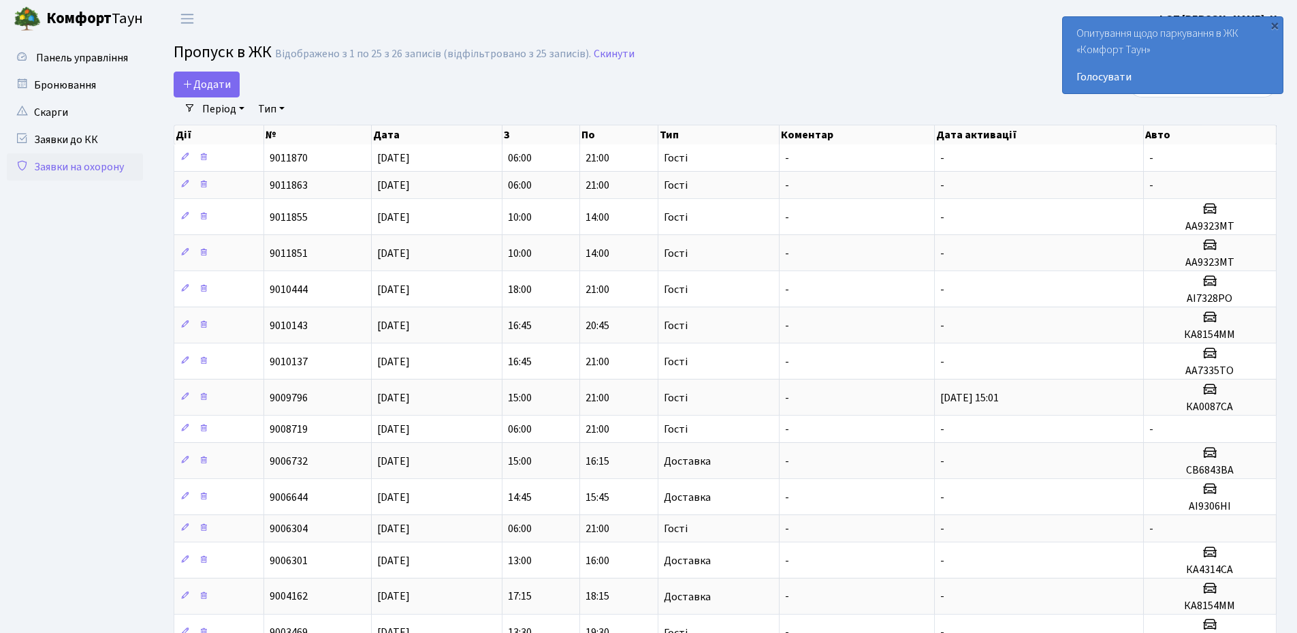
click at [933, 54] on h2 "Пропуск в ЖК Відображено з 1 по 25 з 26 записів (відфільтровано з 25 записів). …" at bounding box center [725, 54] width 1103 height 23
click at [1277, 24] on div "×" at bounding box center [1275, 25] width 14 height 14
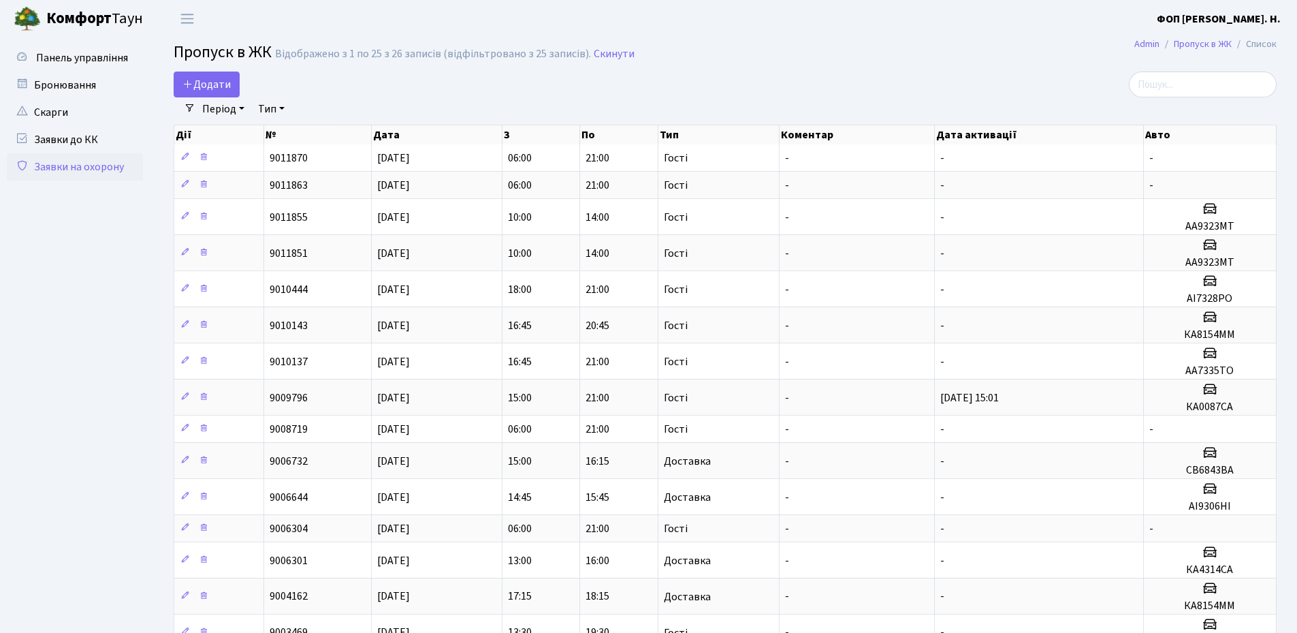
click at [1081, 89] on div at bounding box center [1100, 84] width 354 height 26
